Goal: Navigation & Orientation: Find specific page/section

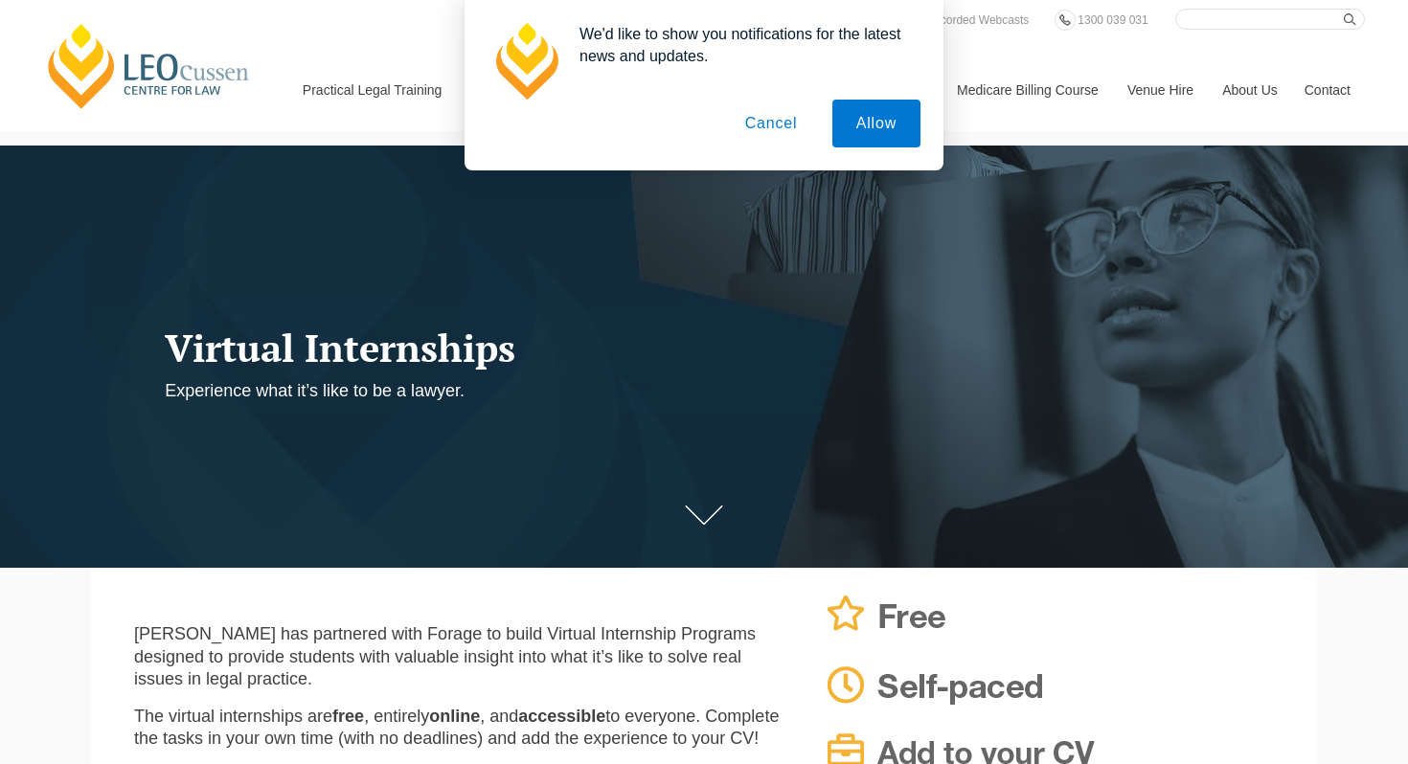
click at [763, 123] on button "Cancel" at bounding box center [771, 124] width 101 height 48
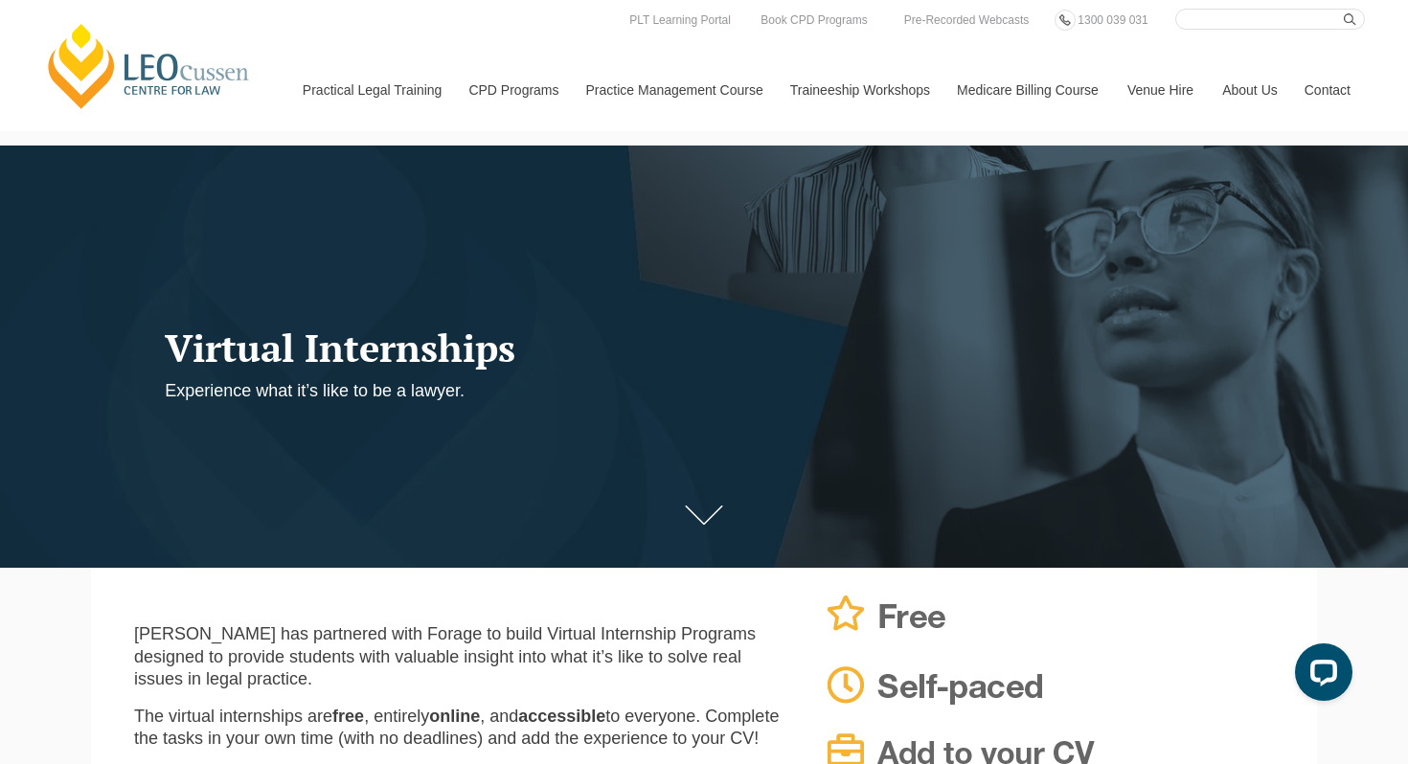
click at [1159, 87] on link "Venue Hire" at bounding box center [1160, 90] width 95 height 82
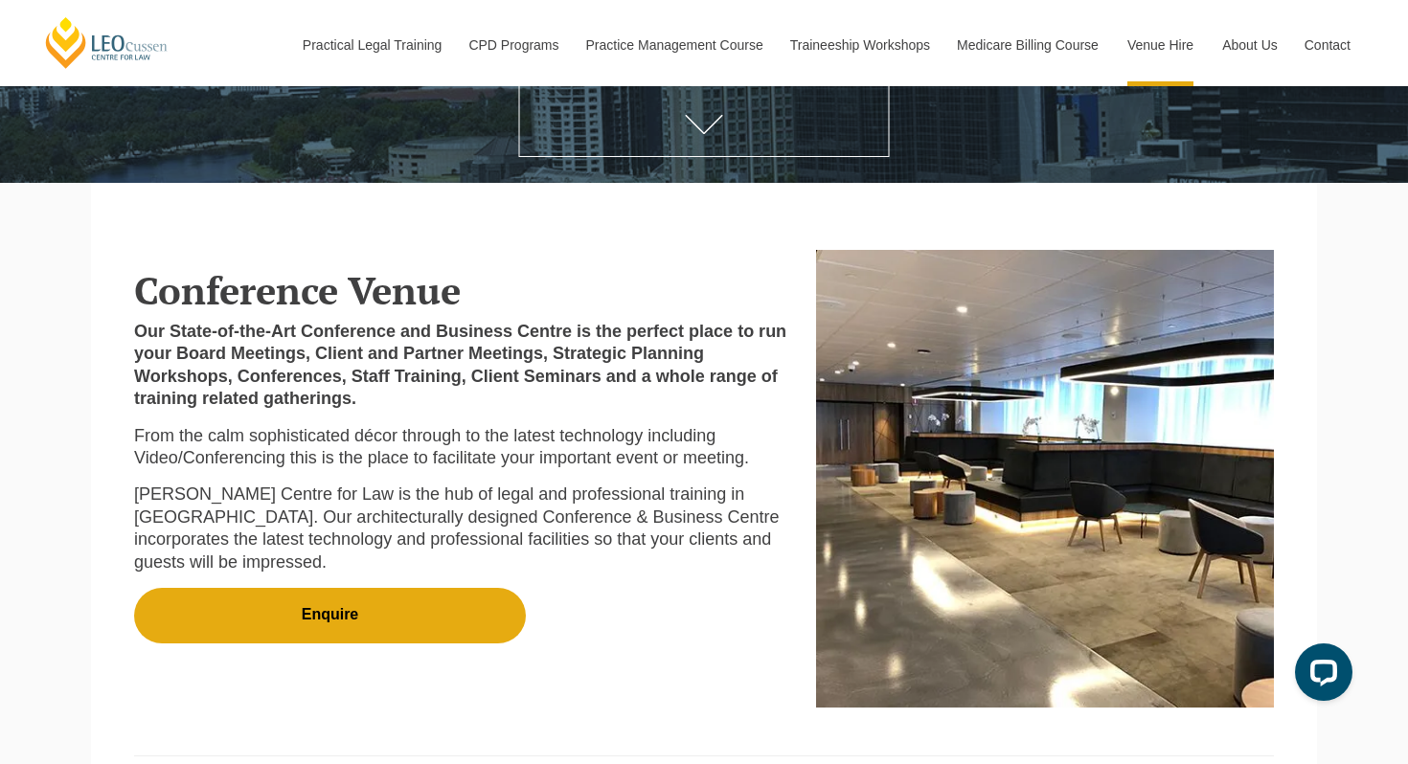
scroll to position [399, 0]
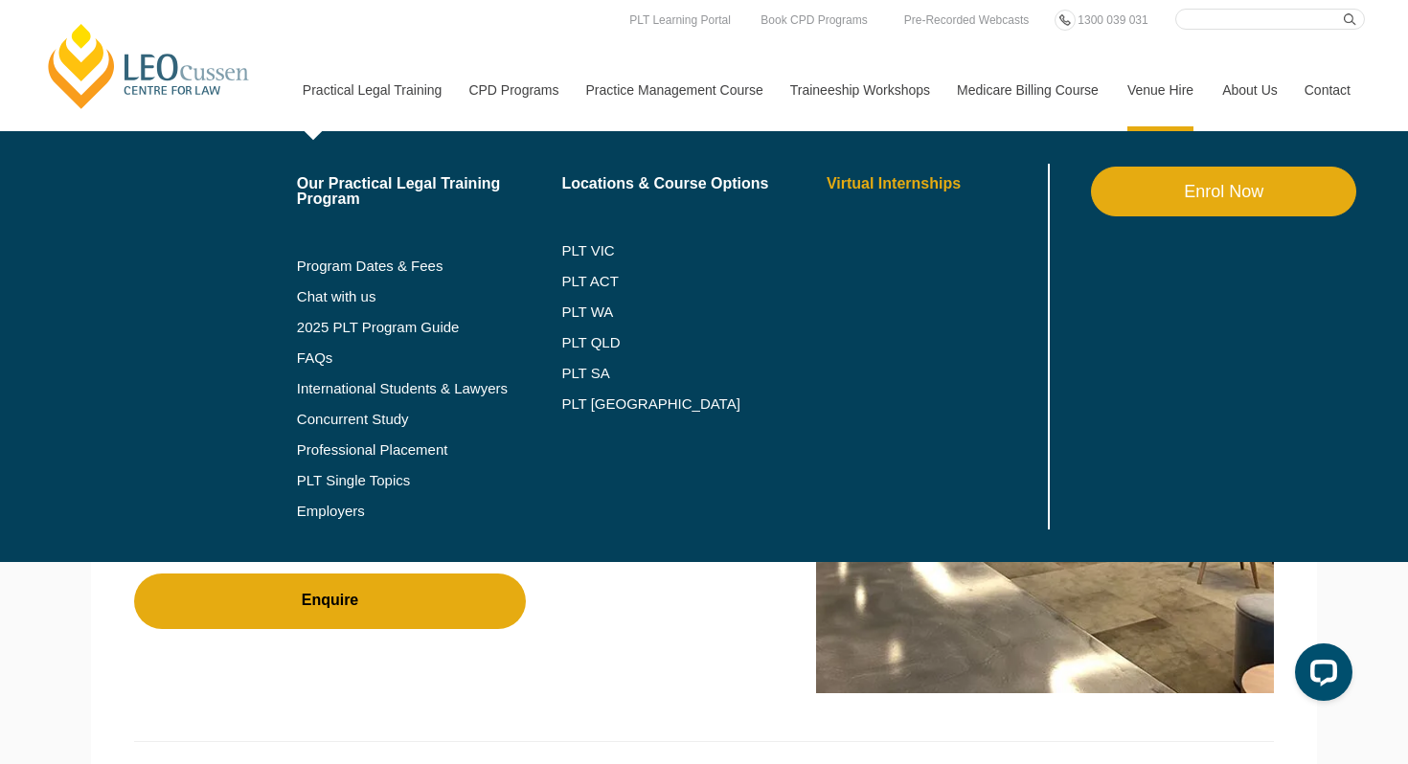
click at [881, 181] on link "Virtual Internships" at bounding box center [935, 183] width 217 height 15
